Goal: Transaction & Acquisition: Purchase product/service

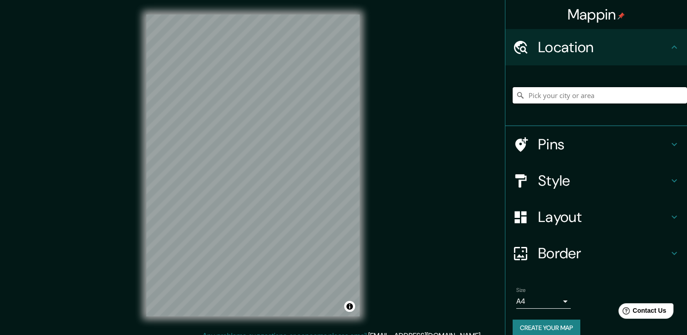
click at [543, 97] on input "Pick your city or area" at bounding box center [600, 95] width 174 height 16
click at [632, 97] on input "Querétaro, Querétaro, México" at bounding box center [600, 95] width 174 height 16
drag, startPoint x: 628, startPoint y: 99, endPoint x: 476, endPoint y: 95, distance: 152.3
click at [476, 95] on div "Mappin Location Querétaro, Querétaro, México Querétaro Querétaro, México Querét…" at bounding box center [343, 172] width 687 height 345
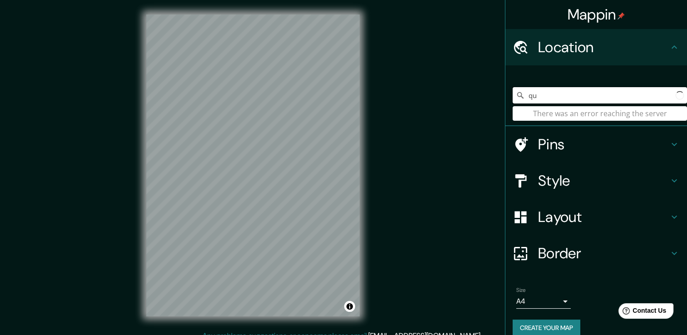
type input "q"
type input "queretaro queretaro"
drag, startPoint x: 592, startPoint y: 99, endPoint x: 492, endPoint y: 99, distance: 100.4
click at [492, 99] on div "Mappin Location queretaro queretaro There was an error reaching the server Pins…" at bounding box center [343, 172] width 687 height 345
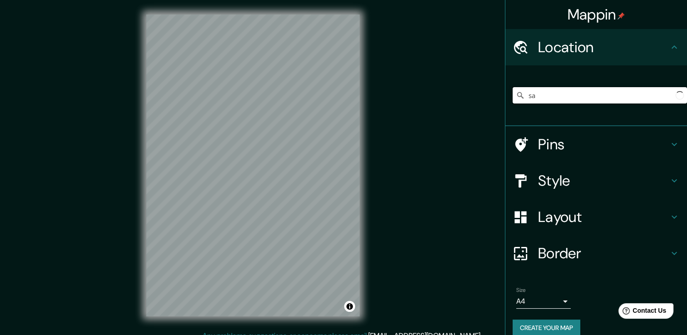
type input "s"
click at [415, 152] on div "Mappin Location Pins Style Layout Border Choose a border. Hint : you can make l…" at bounding box center [343, 172] width 687 height 345
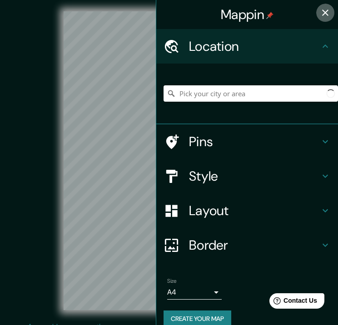
click at [320, 8] on icon "button" at bounding box center [325, 12] width 11 height 11
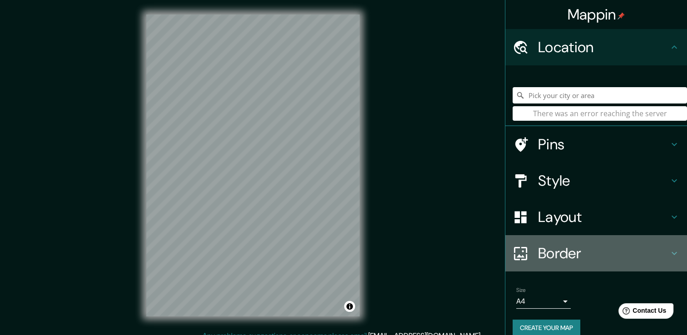
click at [552, 259] on h4 "Border" at bounding box center [603, 253] width 131 height 18
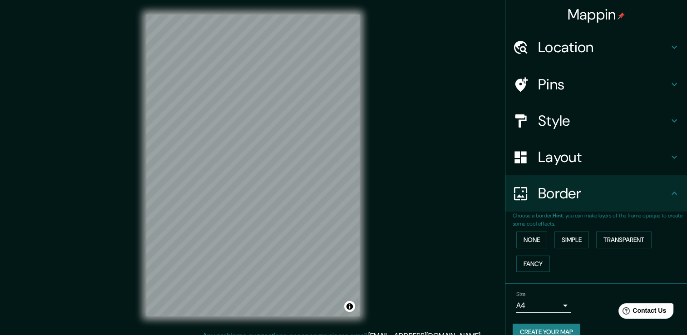
click at [572, 196] on h4 "Border" at bounding box center [603, 193] width 131 height 18
click at [576, 153] on h4 "Layout" at bounding box center [603, 157] width 131 height 18
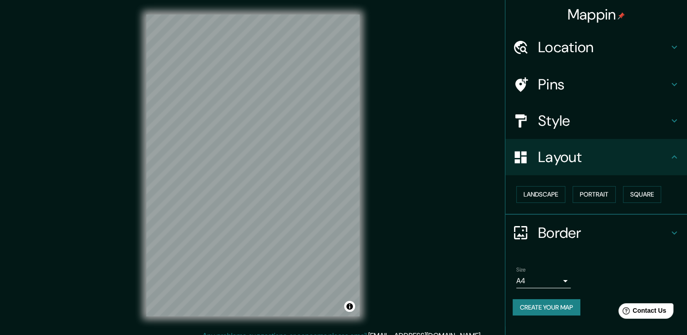
scroll to position [10, 0]
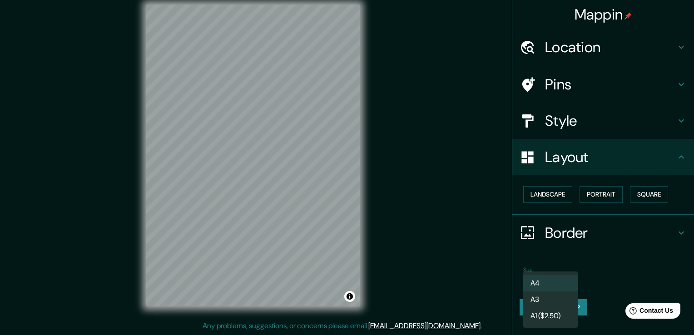
click at [563, 284] on body "Mappin Location There was an error reaching the server Pins Style Layout Landsc…" at bounding box center [347, 157] width 694 height 335
click at [547, 294] on li "A3" at bounding box center [550, 300] width 55 height 16
click at [550, 277] on body "Mappin Location There was an error reaching the server Pins Style Layout Landsc…" at bounding box center [347, 157] width 694 height 335
click at [545, 286] on li "A4" at bounding box center [550, 283] width 55 height 16
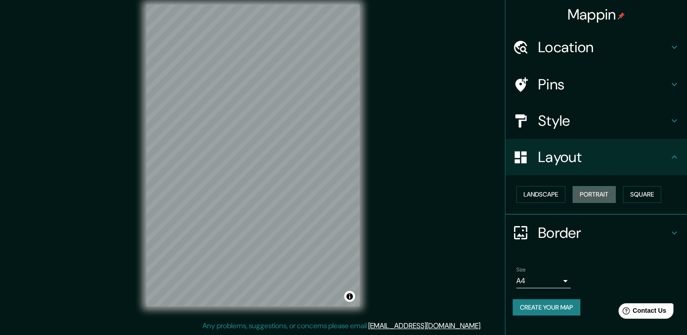
click at [600, 195] on button "Portrait" at bounding box center [594, 194] width 43 height 17
click at [643, 197] on button "Square" at bounding box center [642, 194] width 38 height 17
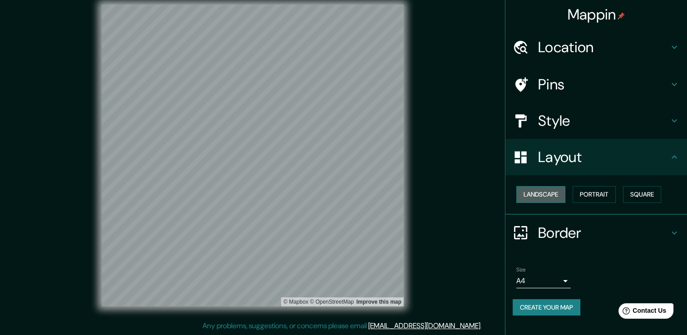
click at [533, 192] on button "Landscape" at bounding box center [541, 194] width 49 height 17
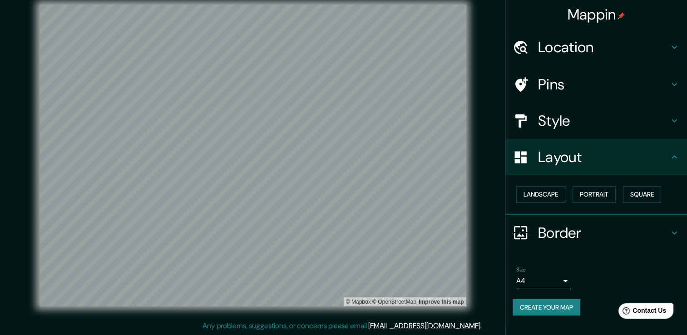
click at [536, 312] on button "Create your map" at bounding box center [547, 307] width 68 height 17
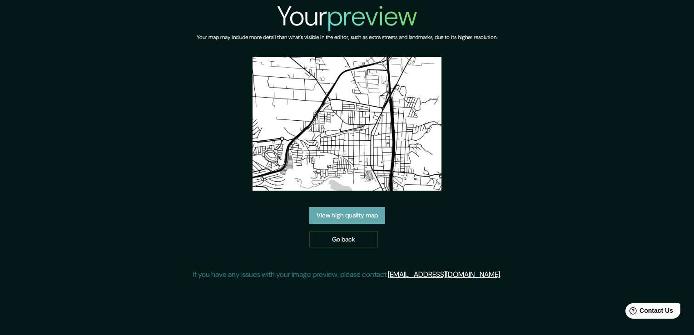
click at [354, 214] on link "View high quality map" at bounding box center [347, 215] width 76 height 17
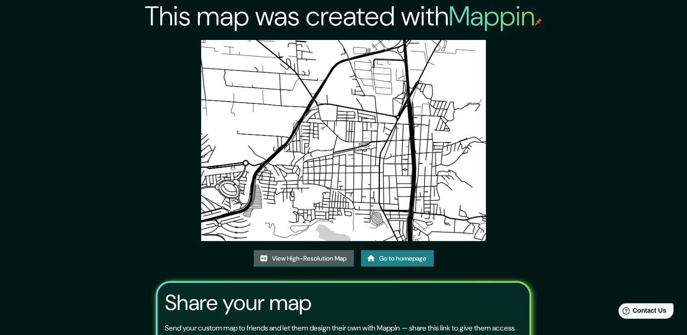
click at [302, 261] on link "View High-Resolution Map" at bounding box center [304, 258] width 100 height 17
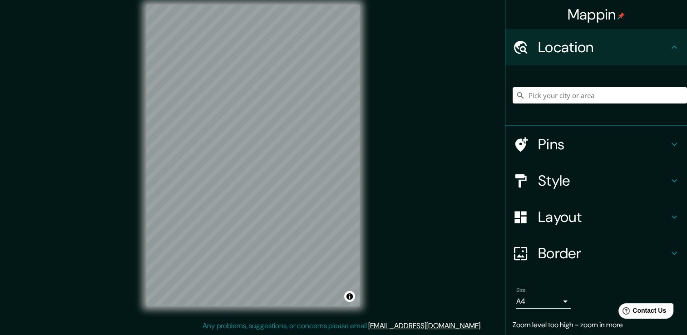
click at [453, 146] on div "Mappin Location Pins Style Layout Border Choose a border. Hint : you can make l…" at bounding box center [343, 162] width 687 height 345
click at [545, 94] on input "Pick your city or area" at bounding box center [600, 95] width 174 height 16
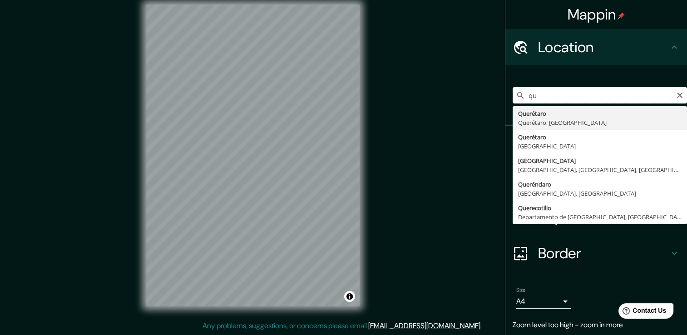
type input "q"
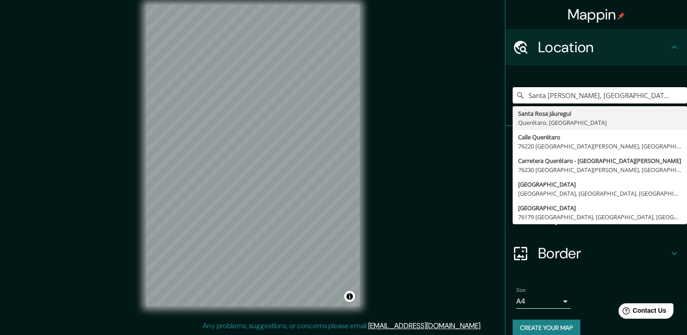
type input "Santa [PERSON_NAME], [GEOGRAPHIC_DATA], [GEOGRAPHIC_DATA]"
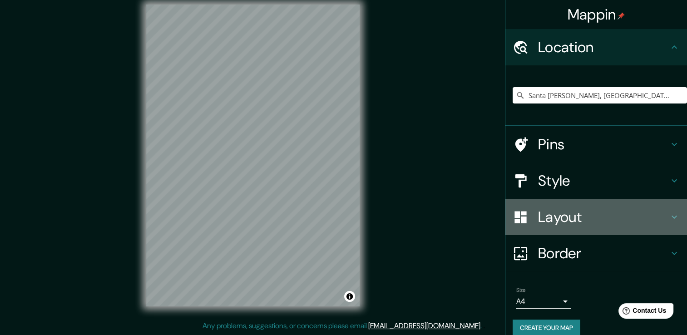
click at [566, 223] on h4 "Layout" at bounding box center [603, 217] width 131 height 18
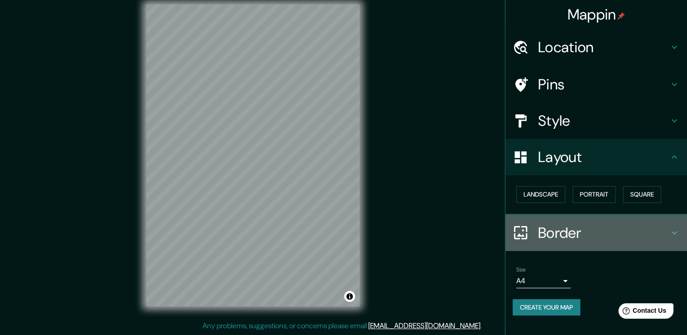
click at [566, 224] on h4 "Border" at bounding box center [603, 233] width 131 height 18
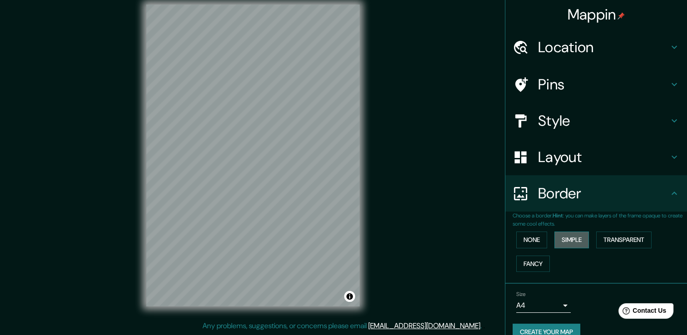
click at [572, 241] on button "Simple" at bounding box center [572, 240] width 35 height 17
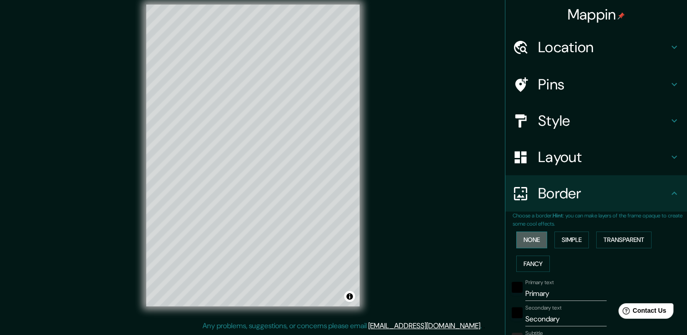
click at [527, 241] on button "None" at bounding box center [532, 240] width 31 height 17
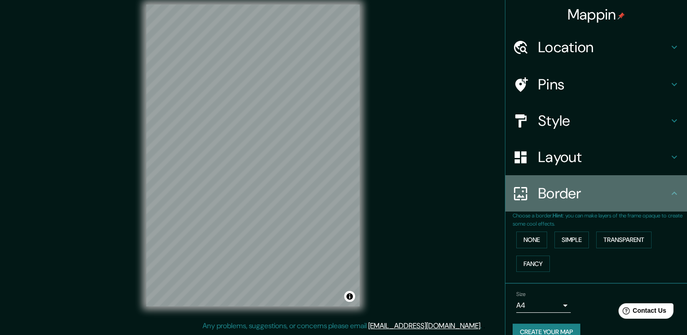
click at [649, 191] on h4 "Border" at bounding box center [603, 193] width 131 height 18
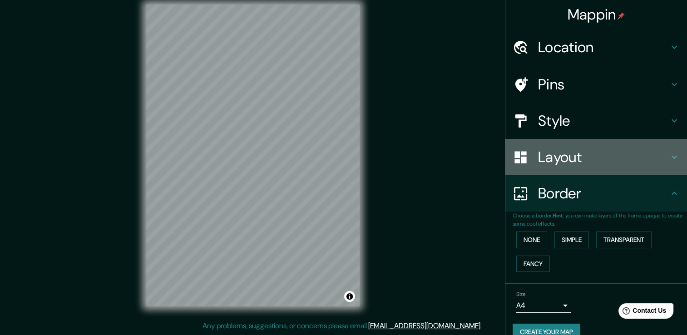
click at [669, 153] on icon at bounding box center [674, 157] width 11 height 11
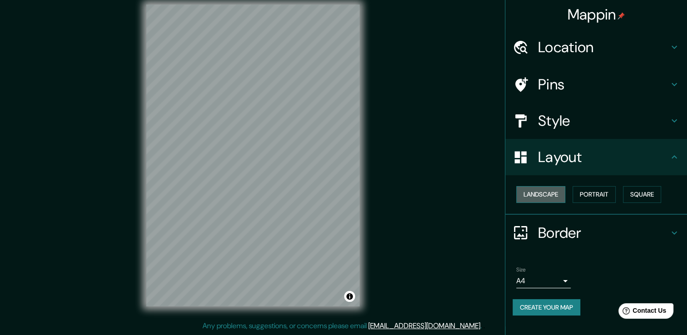
click at [545, 194] on button "Landscape" at bounding box center [541, 194] width 49 height 17
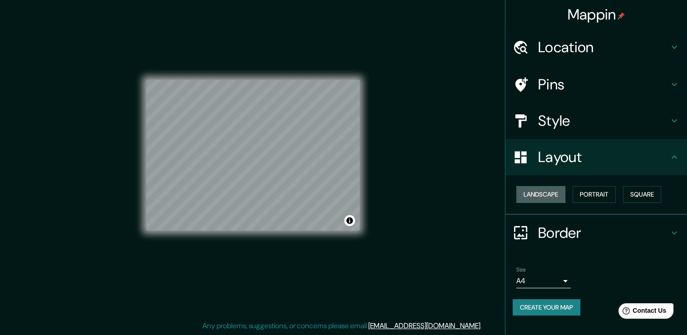
click at [545, 194] on button "Landscape" at bounding box center [541, 194] width 49 height 17
click at [645, 196] on button "Square" at bounding box center [642, 194] width 38 height 17
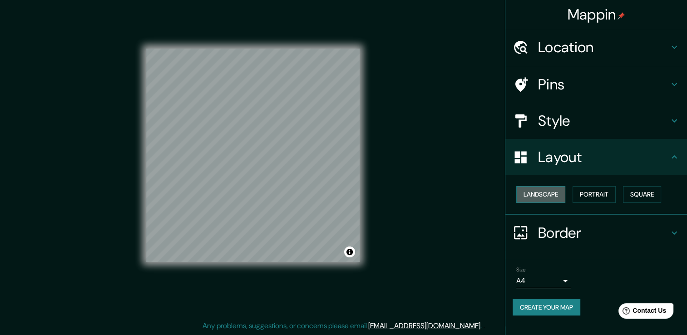
click at [542, 192] on button "Landscape" at bounding box center [541, 194] width 49 height 17
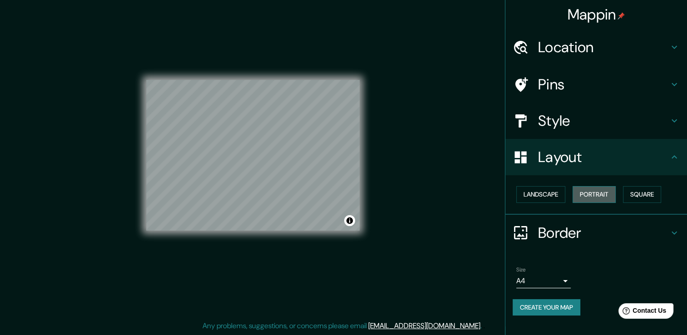
click at [600, 194] on button "Portrait" at bounding box center [594, 194] width 43 height 17
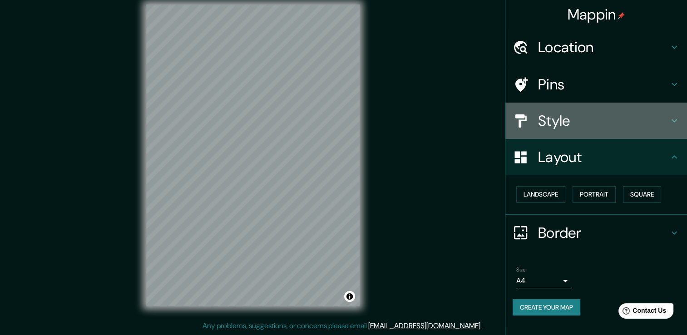
click at [560, 129] on h4 "Style" at bounding box center [603, 121] width 131 height 18
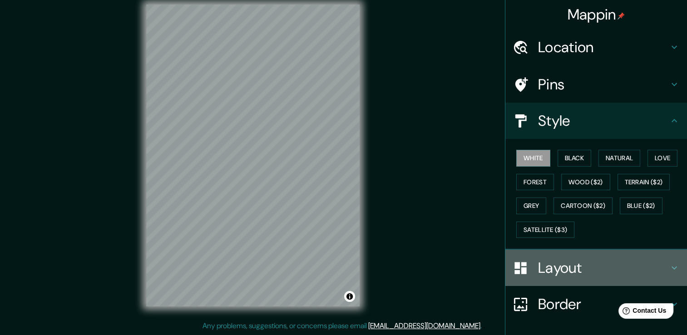
click at [576, 254] on div "Layout" at bounding box center [597, 268] width 182 height 36
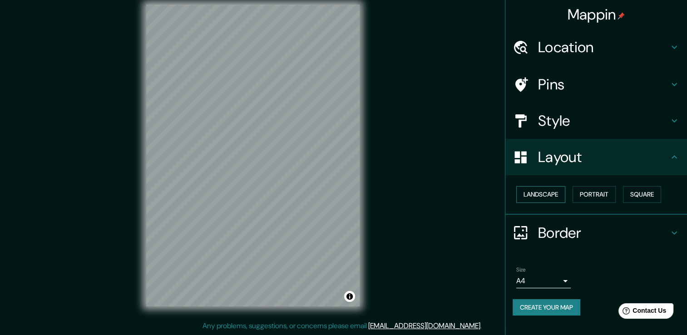
click at [529, 197] on button "Landscape" at bounding box center [541, 194] width 49 height 17
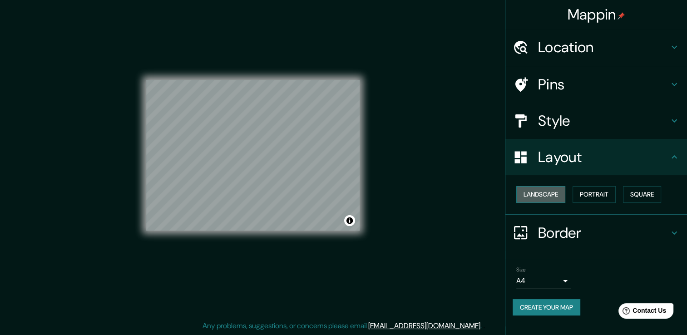
click at [529, 197] on button "Landscape" at bounding box center [541, 194] width 49 height 17
click at [605, 194] on button "Portrait" at bounding box center [594, 194] width 43 height 17
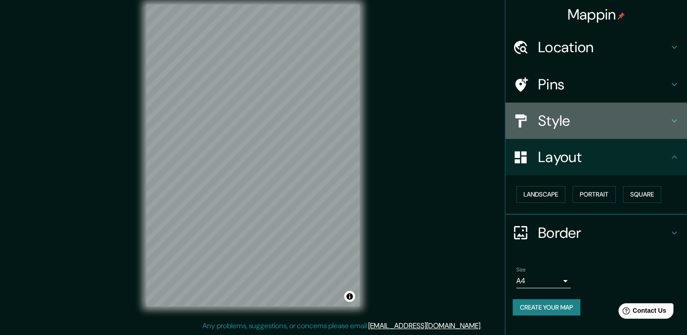
click at [577, 126] on h4 "Style" at bounding box center [603, 121] width 131 height 18
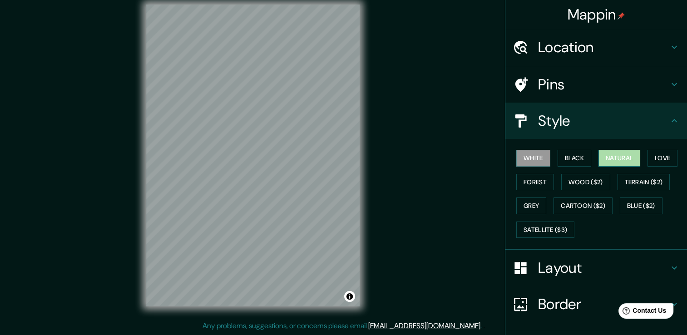
click at [609, 158] on button "Natural" at bounding box center [620, 158] width 42 height 17
click at [525, 157] on button "White" at bounding box center [534, 158] width 34 height 17
click at [622, 160] on button "Natural" at bounding box center [620, 158] width 42 height 17
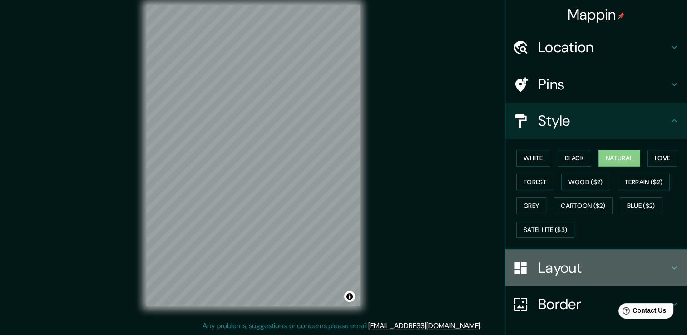
click at [550, 264] on h4 "Layout" at bounding box center [603, 268] width 131 height 18
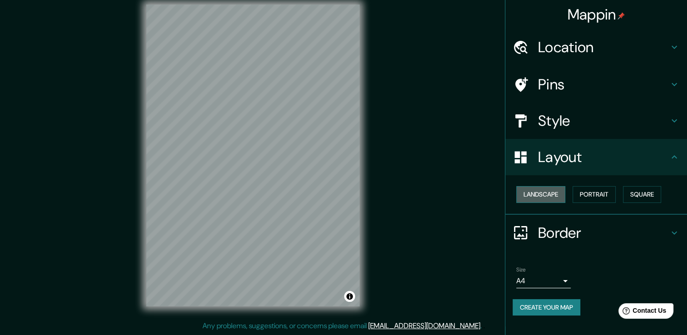
click at [549, 190] on button "Landscape" at bounding box center [541, 194] width 49 height 17
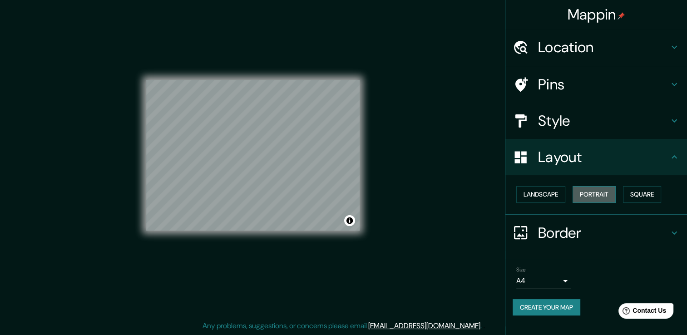
click at [592, 189] on button "Portrait" at bounding box center [594, 194] width 43 height 17
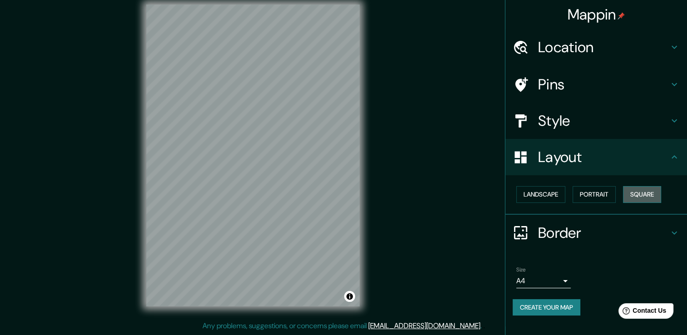
click at [643, 194] on button "Square" at bounding box center [642, 194] width 38 height 17
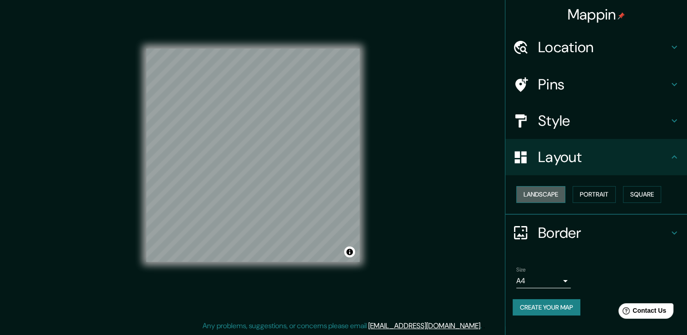
click at [543, 192] on button "Landscape" at bounding box center [541, 194] width 49 height 17
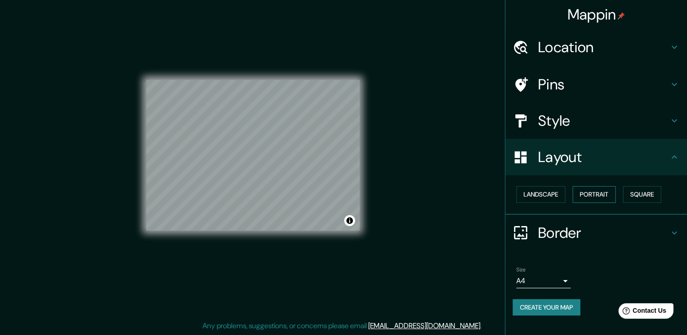
click at [596, 195] on button "Portrait" at bounding box center [594, 194] width 43 height 17
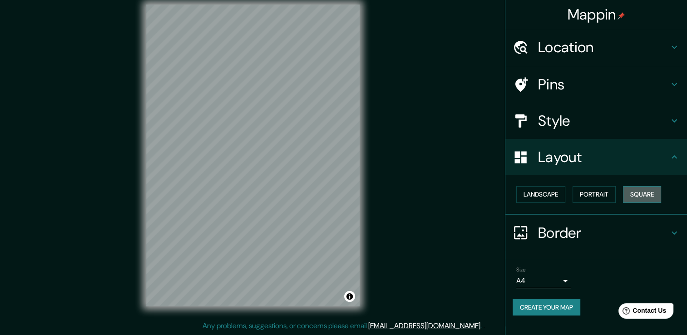
click at [636, 197] on button "Square" at bounding box center [642, 194] width 38 height 17
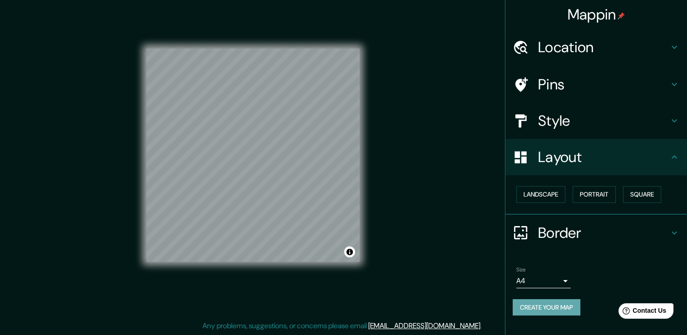
click at [563, 310] on button "Create your map" at bounding box center [547, 307] width 68 height 17
click at [539, 306] on button "Create your map" at bounding box center [547, 307] width 68 height 17
click at [542, 300] on button "Create your map" at bounding box center [547, 307] width 68 height 17
click at [553, 311] on button "Create your map" at bounding box center [547, 307] width 68 height 17
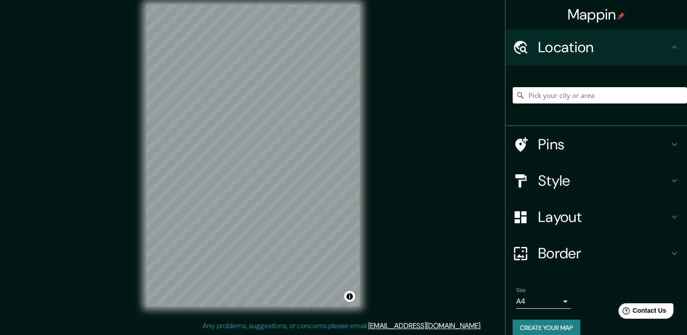
click at [592, 97] on input "Pick your city or area" at bounding box center [600, 95] width 174 height 16
type input "Santa [PERSON_NAME], [GEOGRAPHIC_DATA], [GEOGRAPHIC_DATA]"
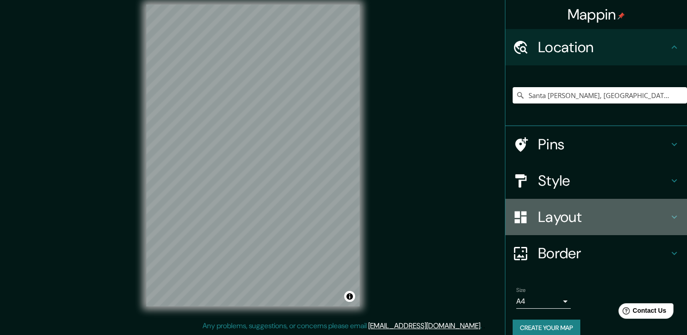
click at [582, 206] on div "Layout" at bounding box center [597, 217] width 182 height 36
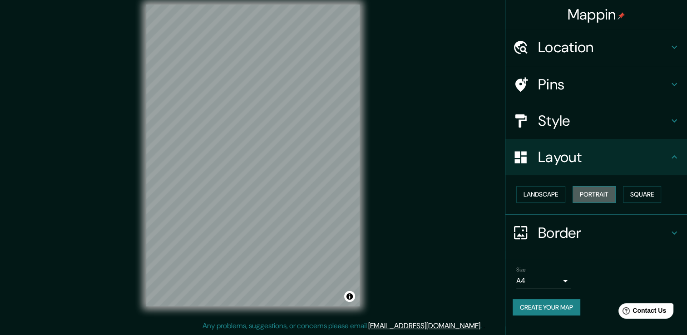
click at [597, 194] on button "Portrait" at bounding box center [594, 194] width 43 height 17
click at [544, 191] on button "Landscape" at bounding box center [541, 194] width 49 height 17
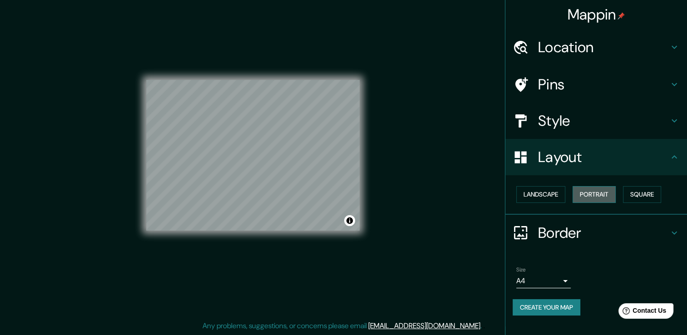
click at [600, 195] on button "Portrait" at bounding box center [594, 194] width 43 height 17
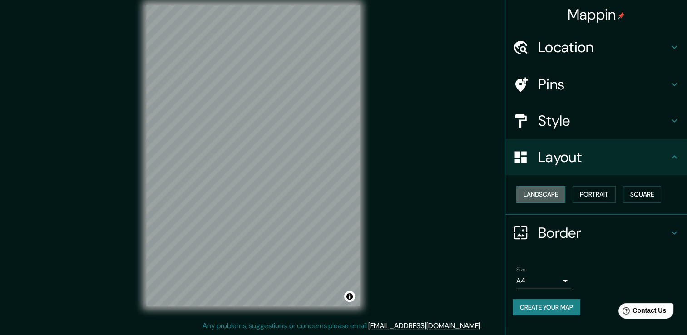
click at [552, 192] on button "Landscape" at bounding box center [541, 194] width 49 height 17
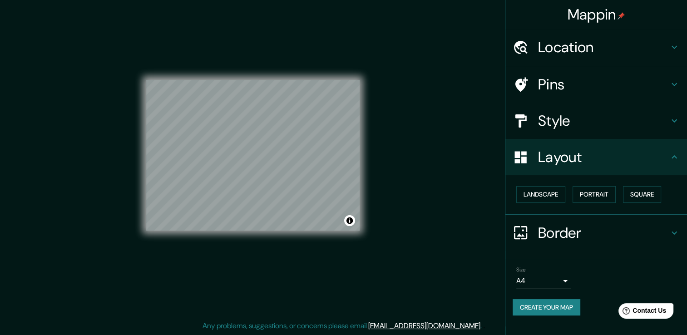
click at [532, 306] on button "Create your map" at bounding box center [547, 307] width 68 height 17
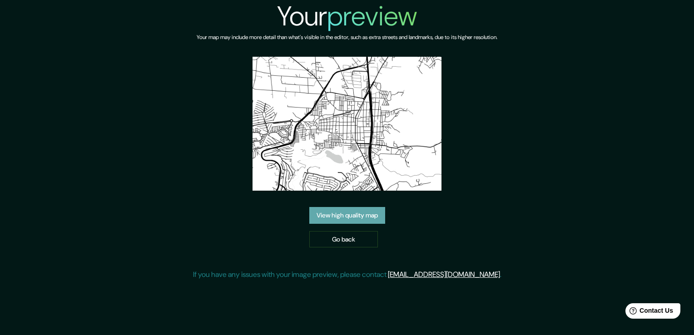
click at [317, 216] on link "View high quality map" at bounding box center [347, 215] width 76 height 17
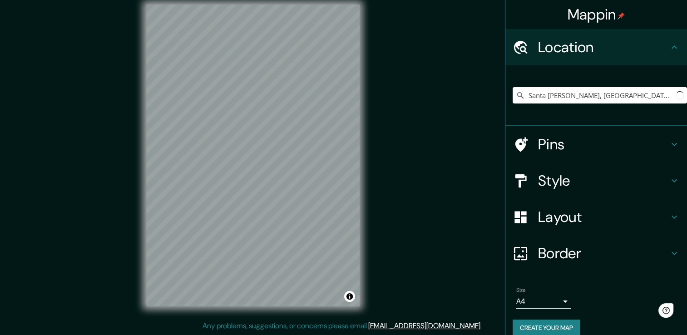
type input "Santa [PERSON_NAME], [GEOGRAPHIC_DATA], [GEOGRAPHIC_DATA]"
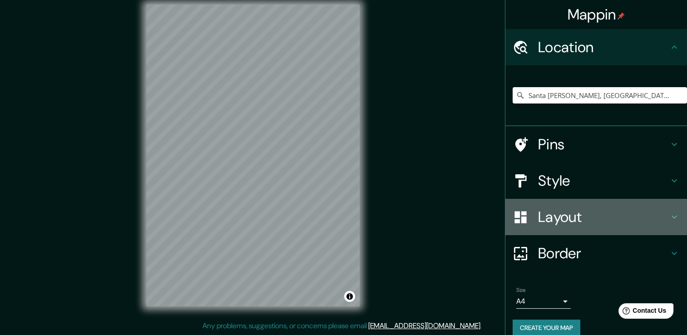
click at [543, 221] on h4 "Layout" at bounding box center [603, 217] width 131 height 18
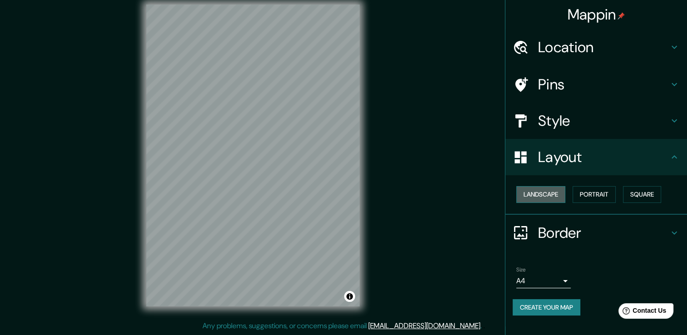
click at [547, 195] on button "Landscape" at bounding box center [541, 194] width 49 height 17
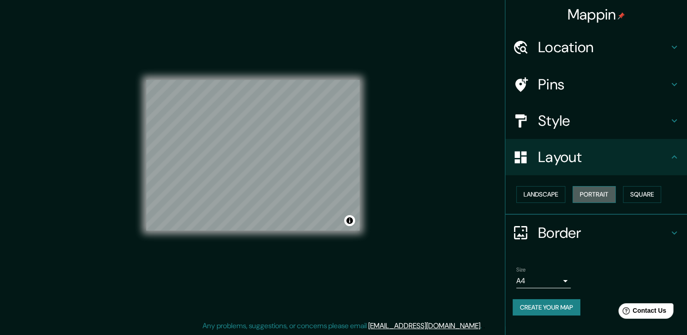
click at [605, 199] on button "Portrait" at bounding box center [594, 194] width 43 height 17
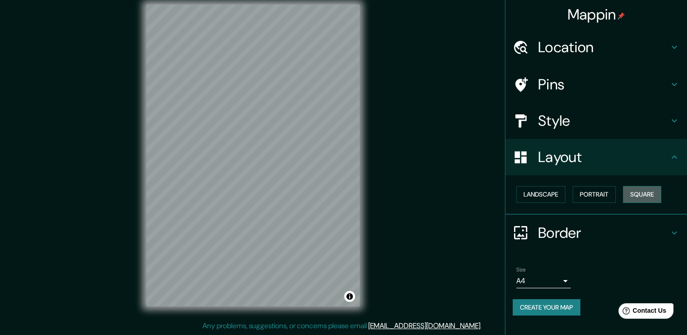
click at [652, 191] on button "Square" at bounding box center [642, 194] width 38 height 17
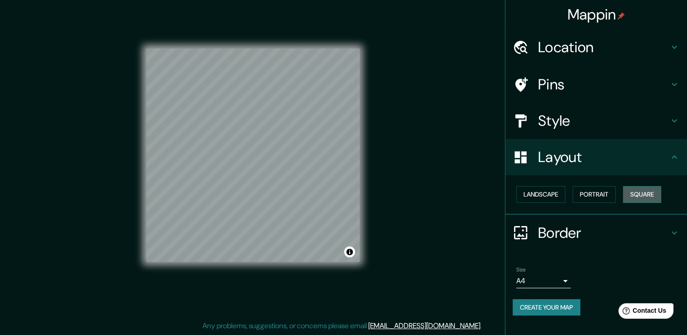
click at [652, 191] on button "Square" at bounding box center [642, 194] width 38 height 17
click at [549, 194] on button "Landscape" at bounding box center [541, 194] width 49 height 17
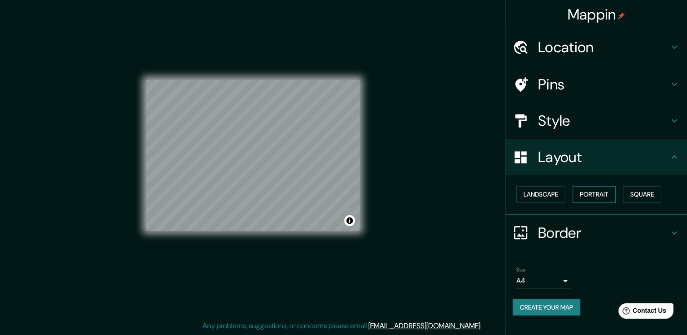
click at [586, 191] on button "Portrait" at bounding box center [594, 194] width 43 height 17
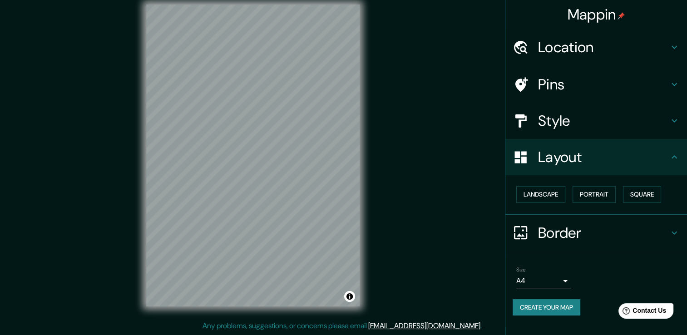
click at [561, 113] on h4 "Style" at bounding box center [603, 121] width 131 height 18
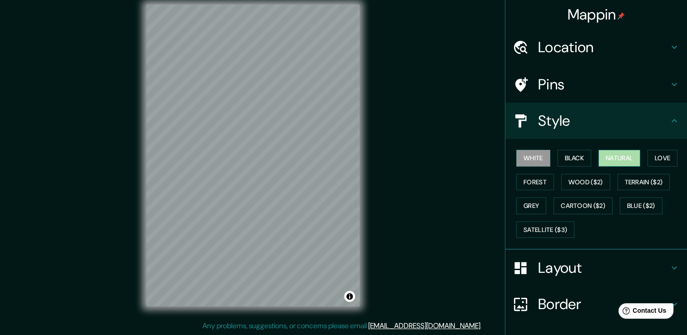
click at [622, 159] on button "Natural" at bounding box center [620, 158] width 42 height 17
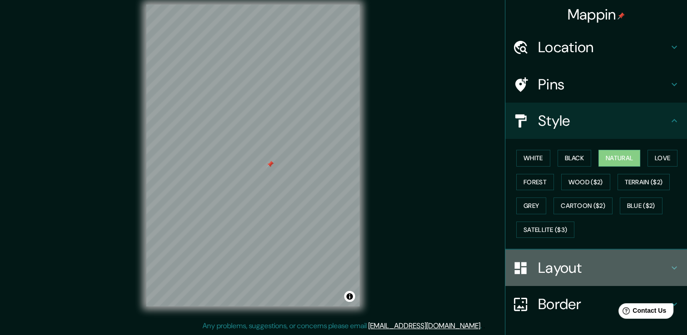
click at [618, 265] on h4 "Layout" at bounding box center [603, 268] width 131 height 18
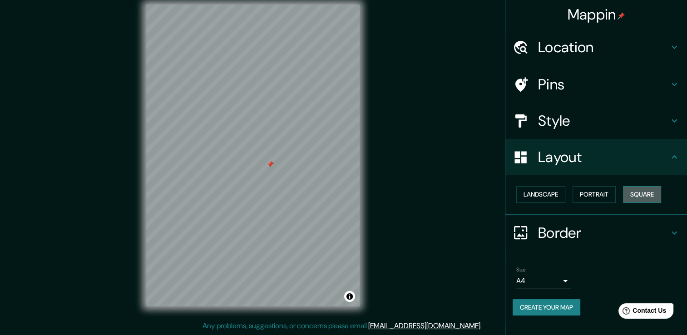
click at [658, 200] on button "Square" at bounding box center [642, 194] width 38 height 17
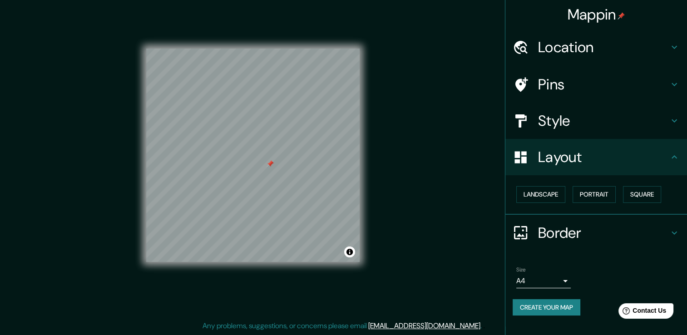
click at [269, 164] on div at bounding box center [270, 163] width 7 height 7
click at [549, 306] on button "Create your map" at bounding box center [547, 307] width 68 height 17
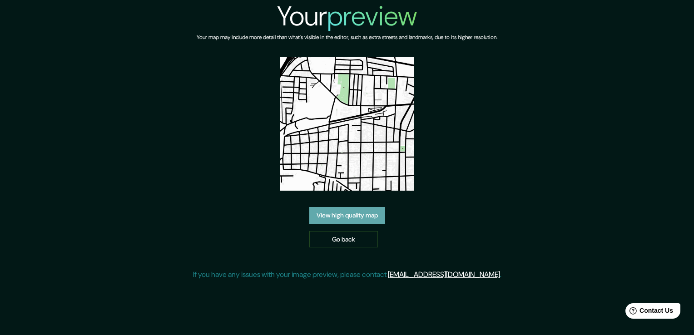
click at [358, 212] on link "View high quality map" at bounding box center [347, 215] width 76 height 17
